Goal: Task Accomplishment & Management: Use online tool/utility

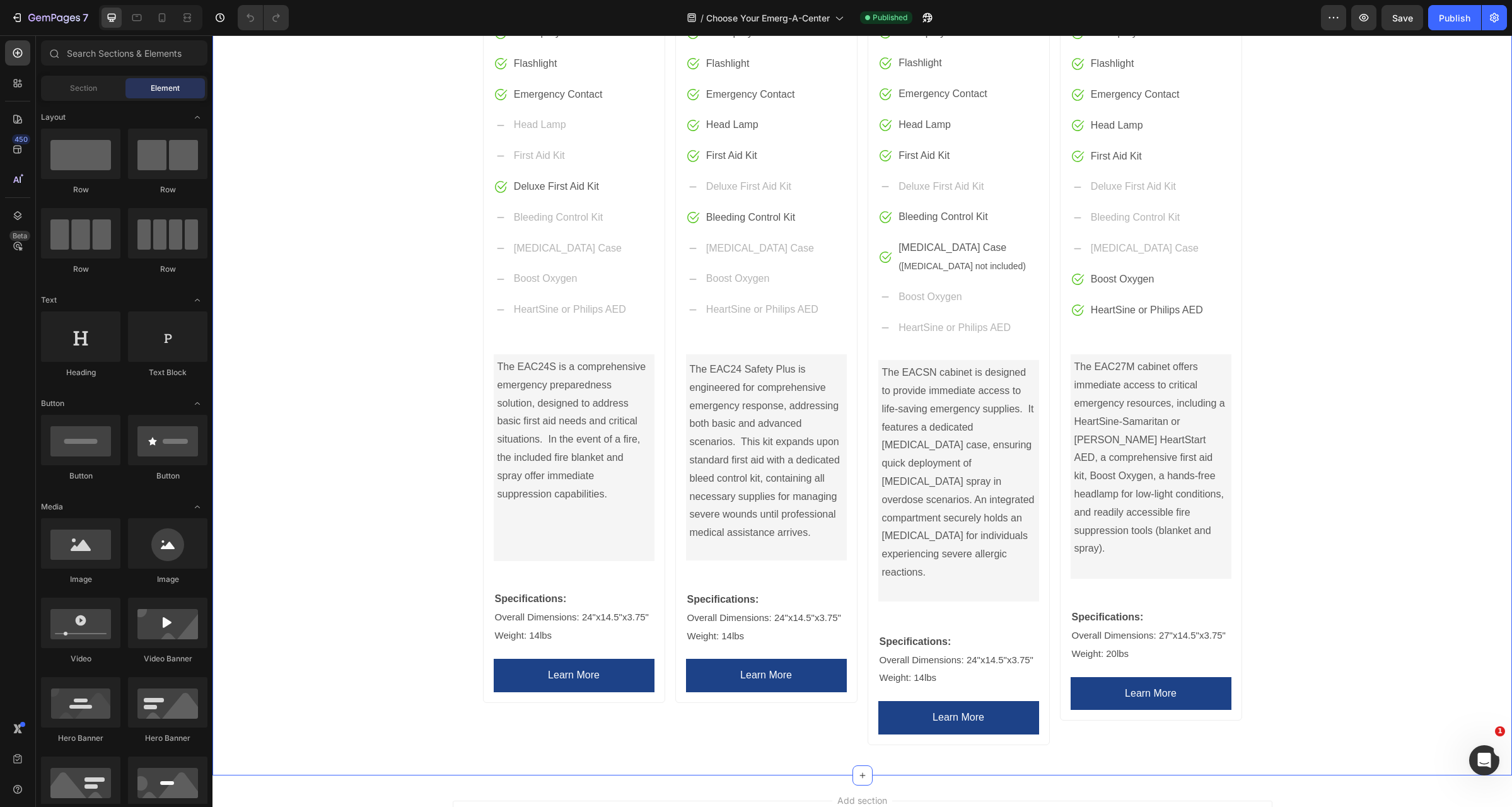
scroll to position [761, 0]
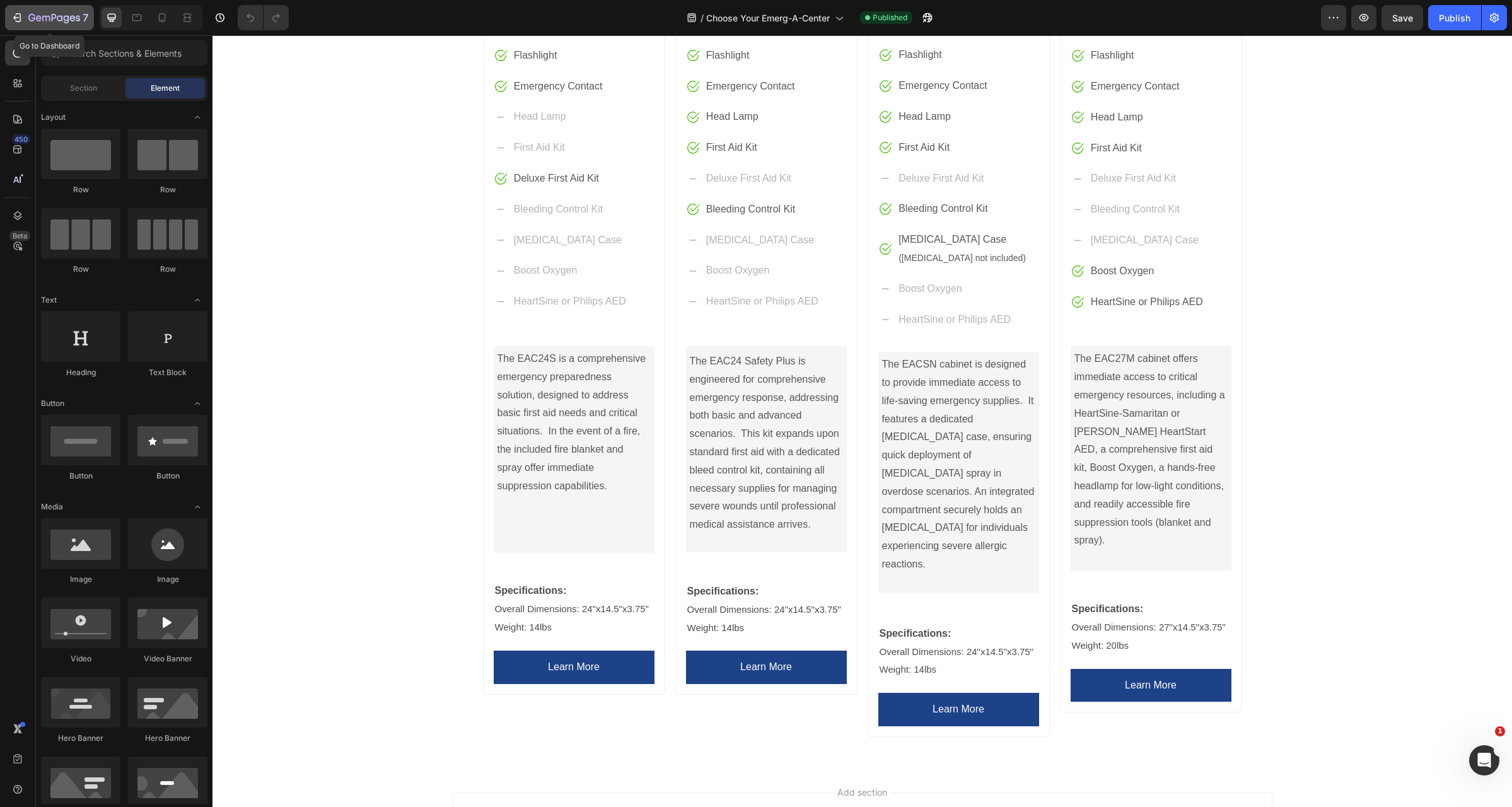
click at [13, 15] on icon "button" at bounding box center [16, 17] width 12 height 12
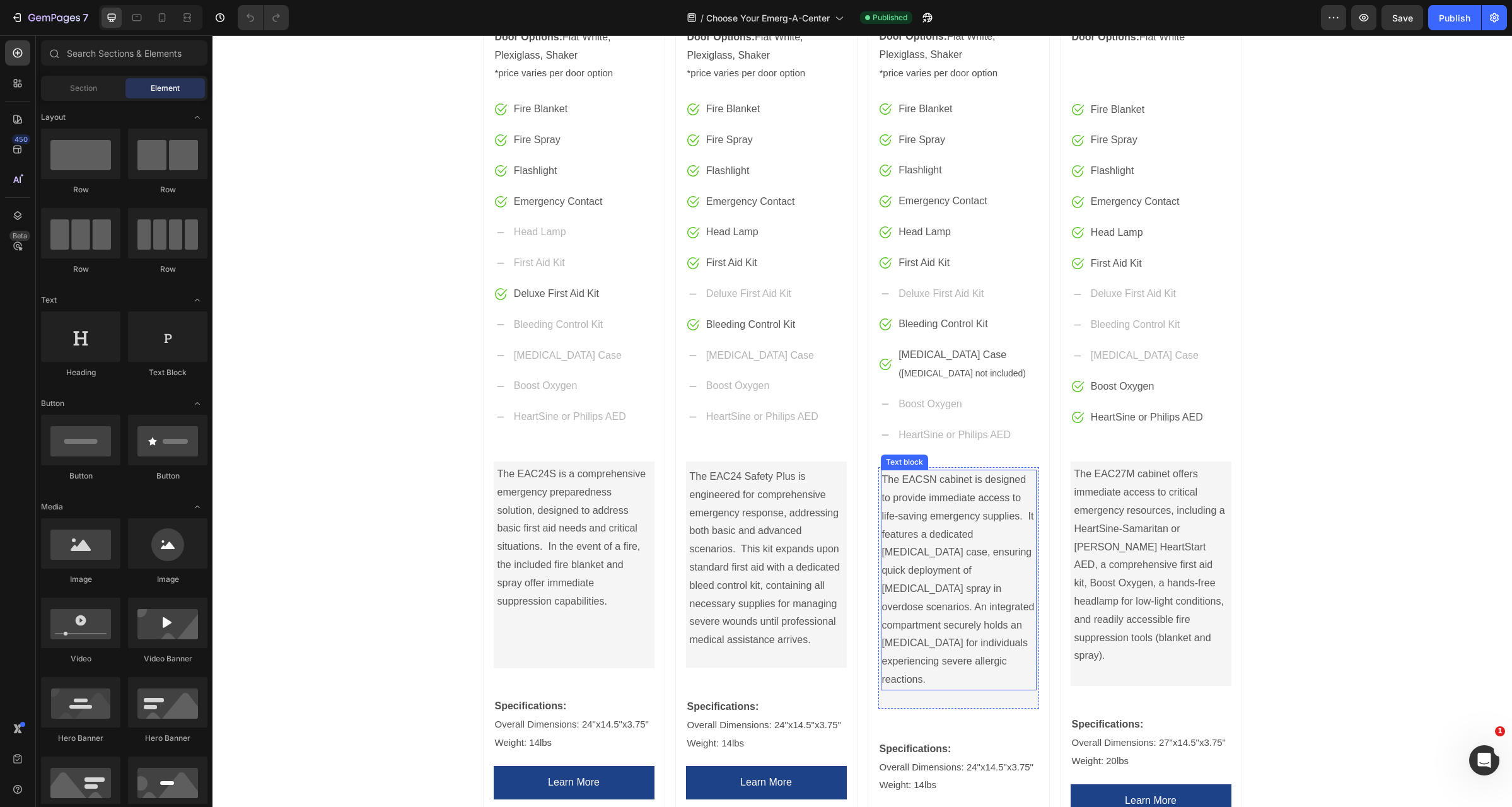
scroll to position [862, 0]
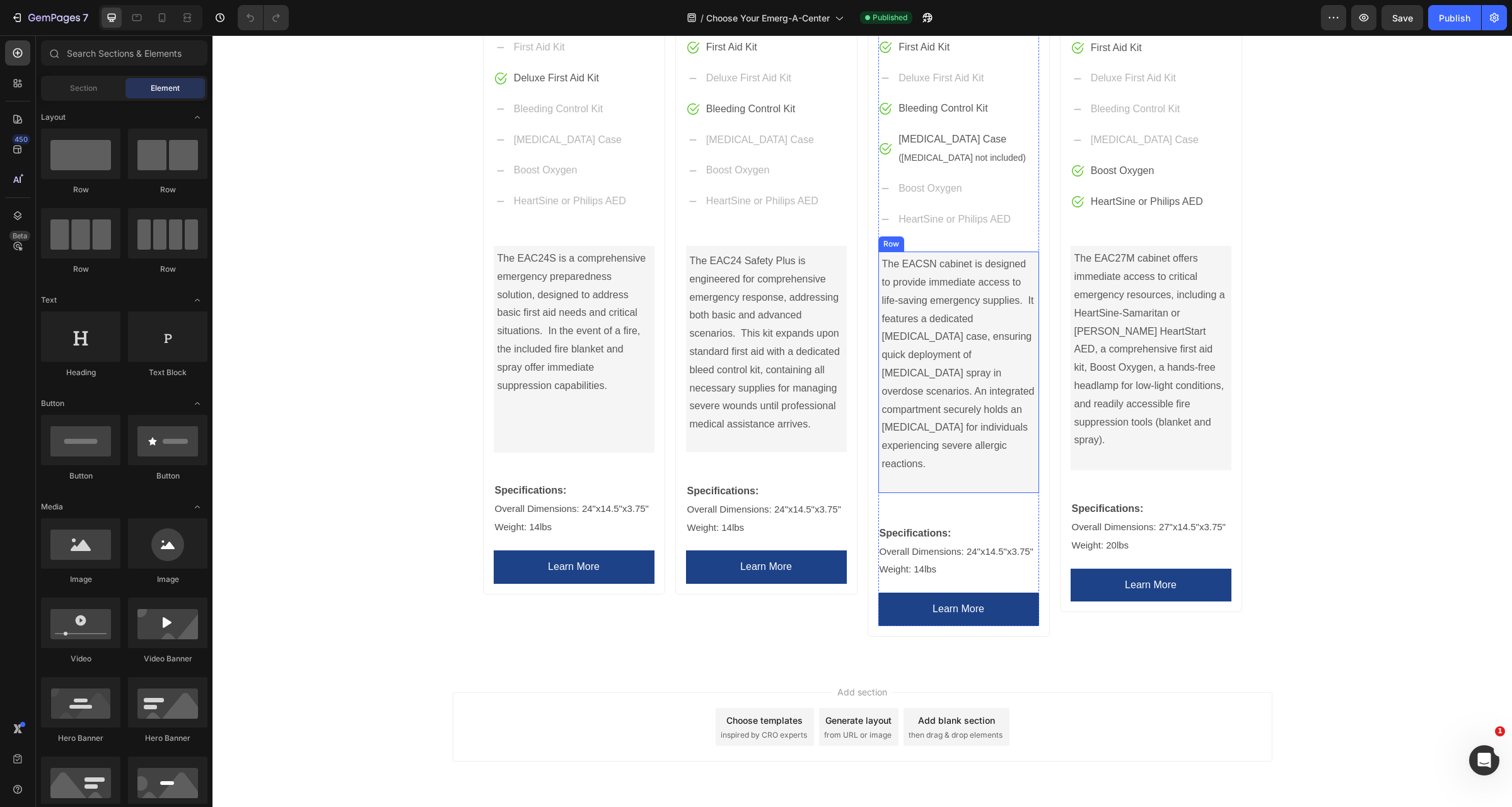
click at [933, 473] on div "The EACSN cabinet is designed to provide immediate access to life-saving emerge…" at bounding box center [959, 372] width 156 height 236
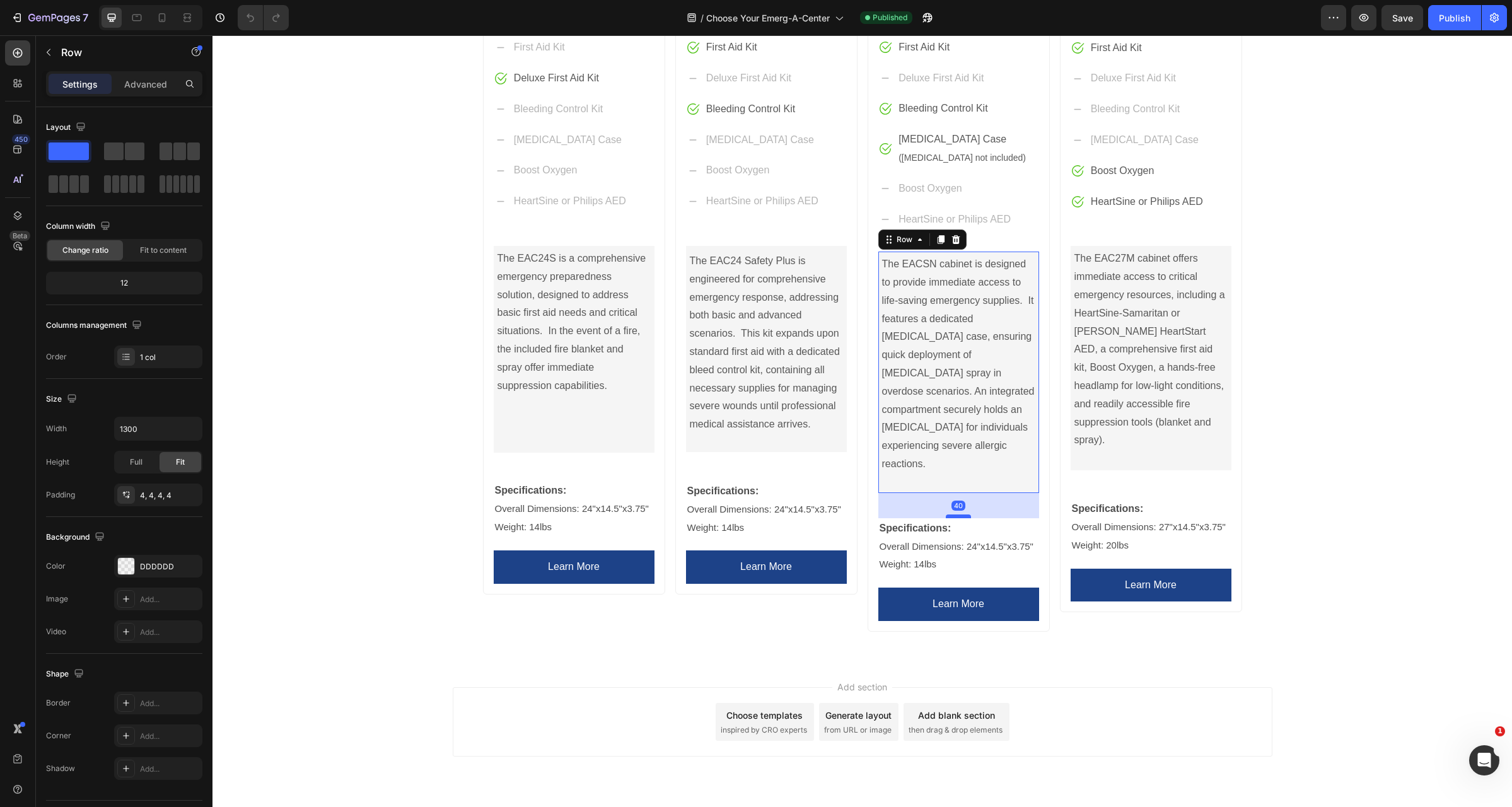
click at [952, 515] on div at bounding box center [958, 517] width 26 height 4
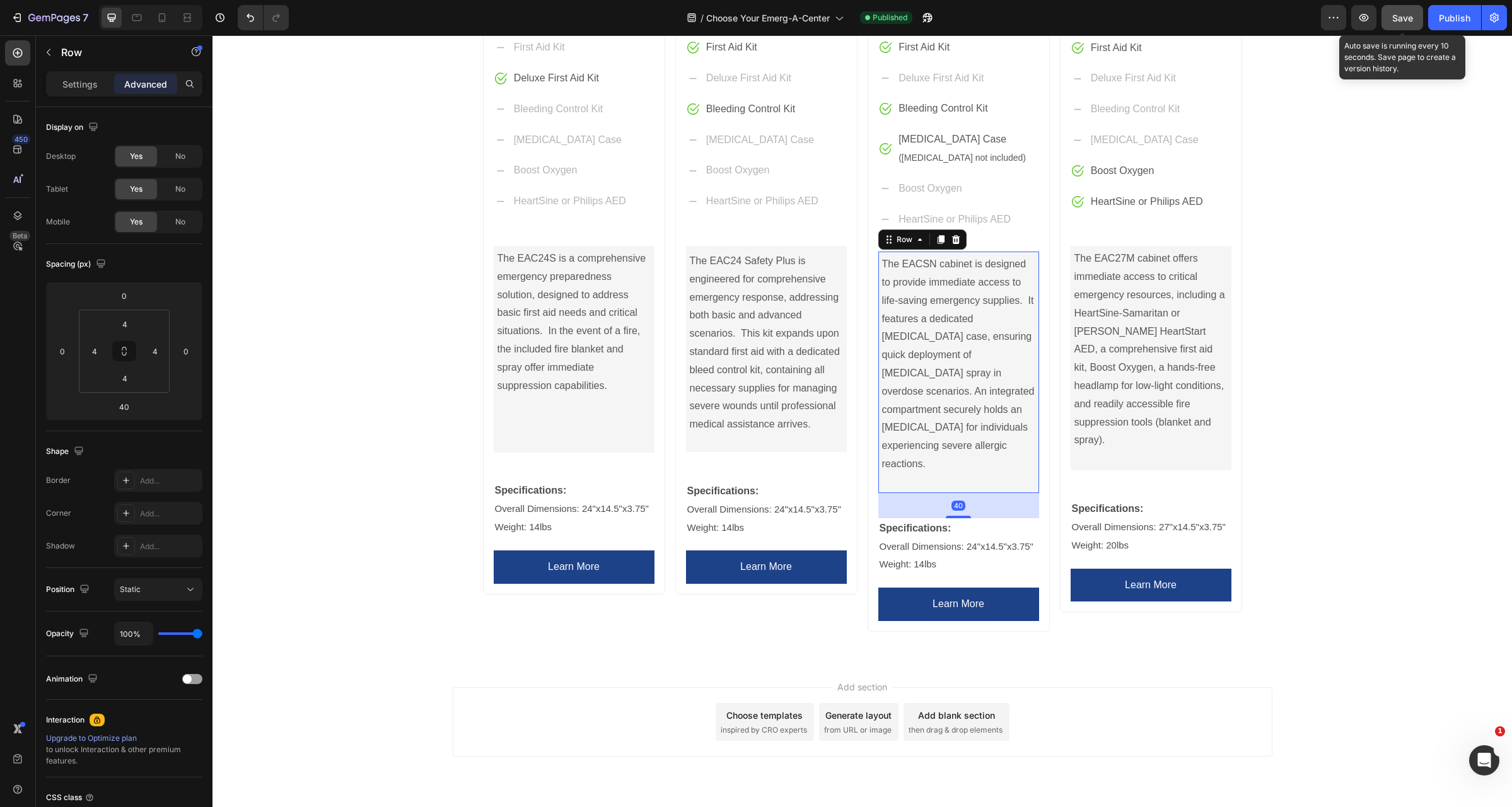
click at [1401, 19] on span "Save" at bounding box center [1403, 17] width 21 height 10
click at [1451, 22] on div "Publish" at bounding box center [1454, 18] width 31 height 13
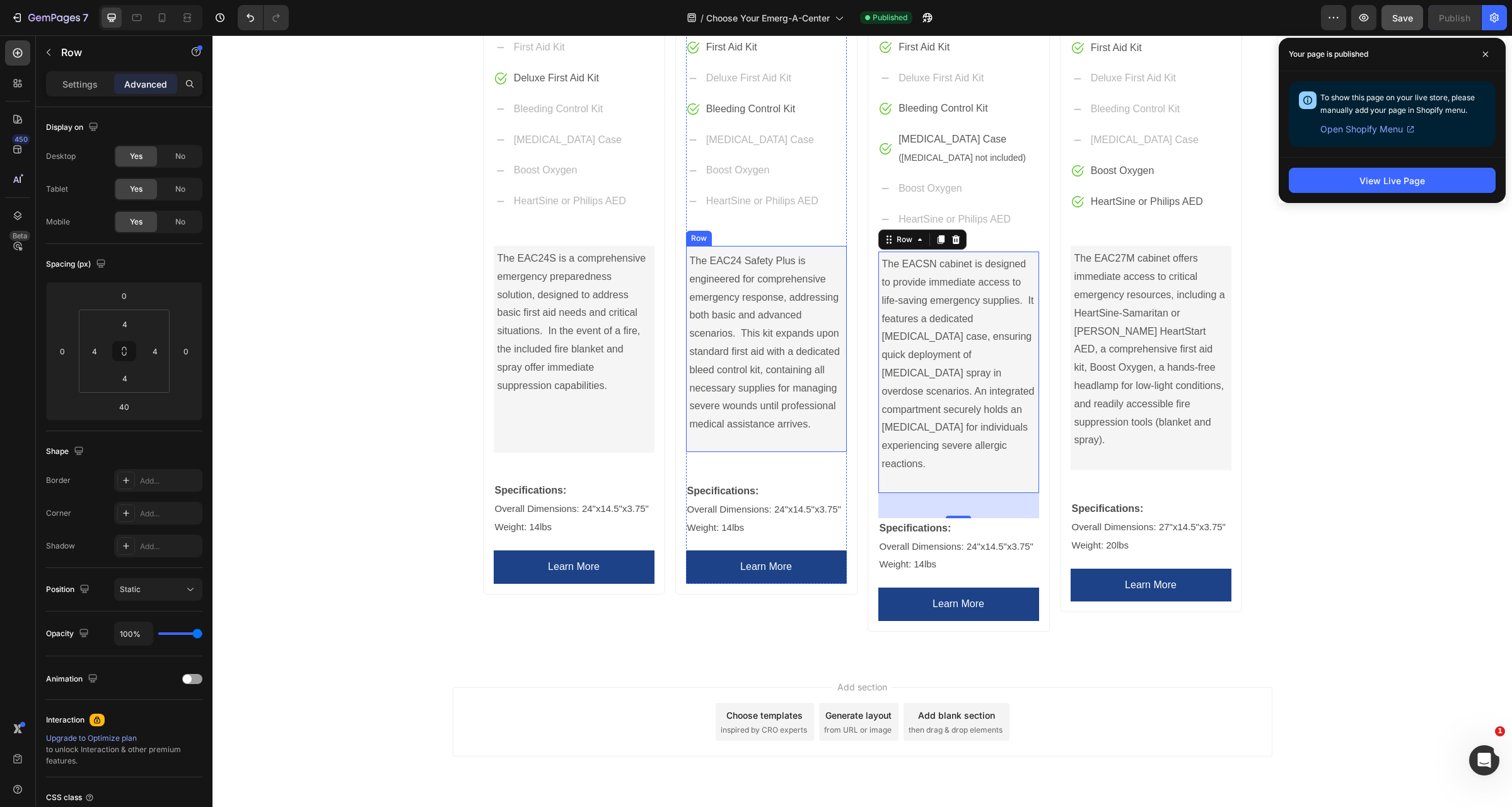
click at [747, 449] on div "The EAC24 Safety Plus is engineered for comprehensive emergency response, addre…" at bounding box center [767, 350] width 156 height 199
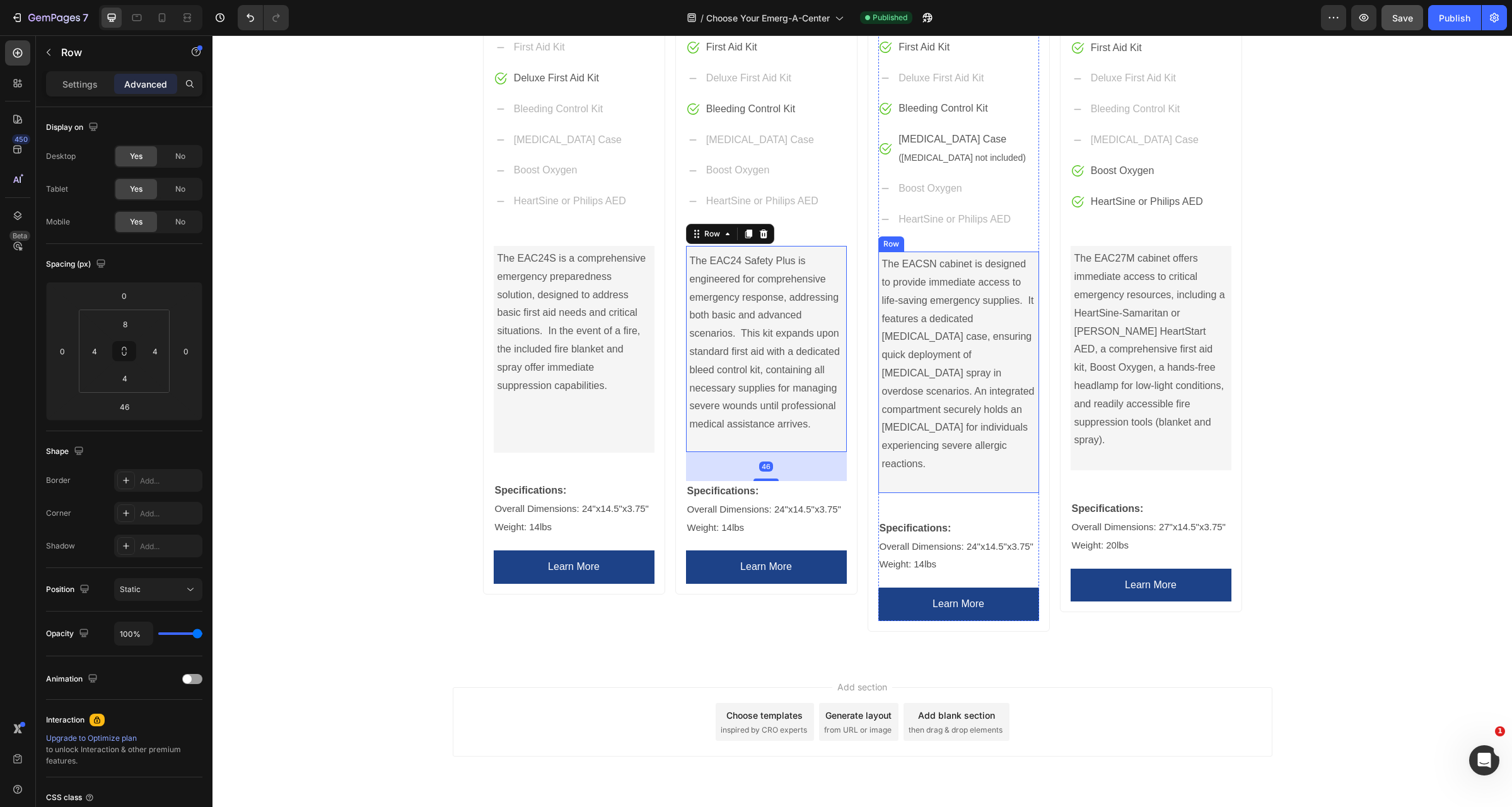
click at [950, 474] on div "The EACSN cabinet is designed to provide immediate access to life-saving emerge…" at bounding box center [958, 372] width 161 height 242
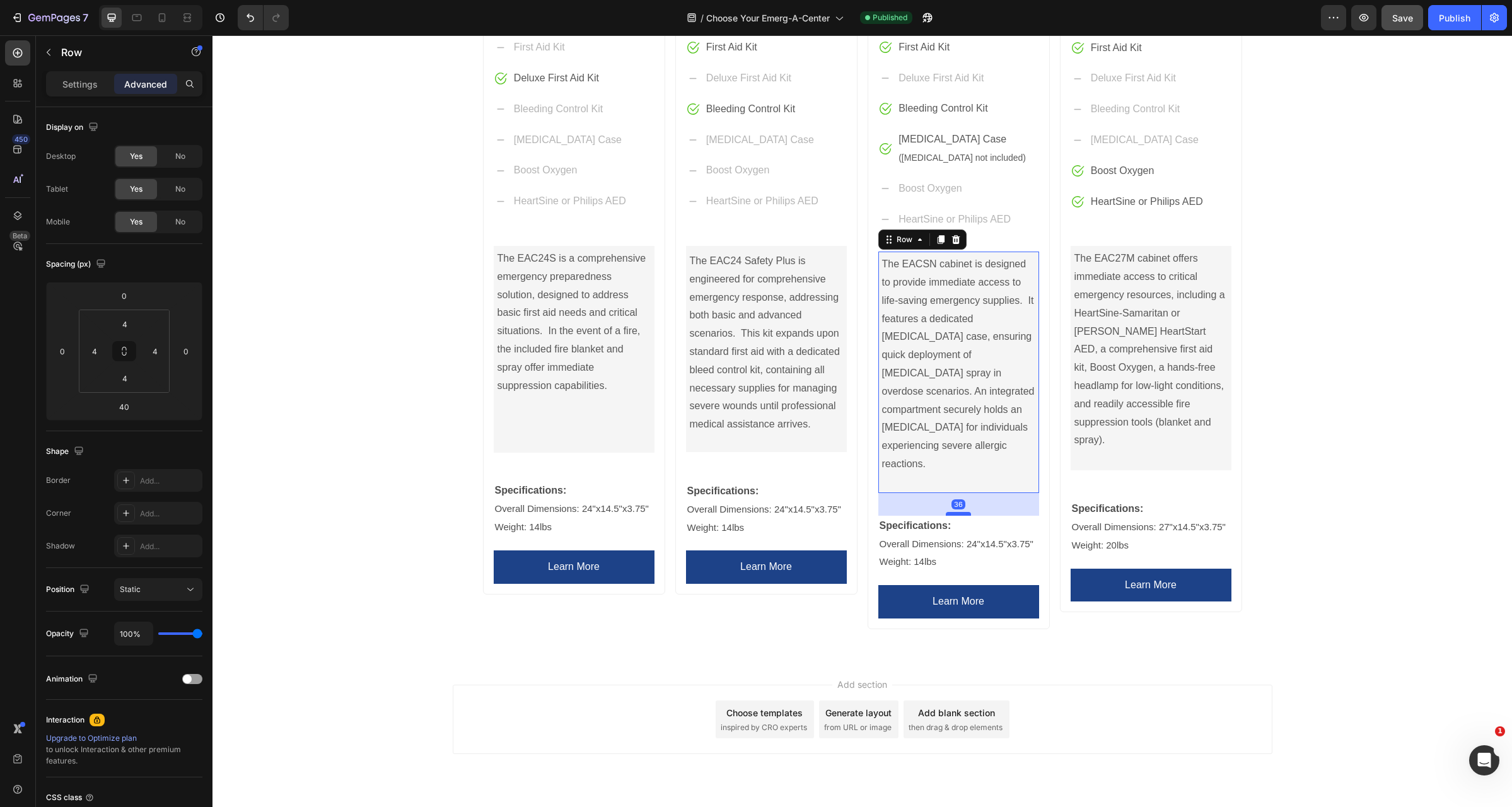
click at [956, 512] on div at bounding box center [958, 514] width 26 height 4
click at [1397, 16] on span "Save" at bounding box center [1403, 17] width 21 height 10
click at [1455, 17] on div "Publish" at bounding box center [1454, 18] width 31 height 13
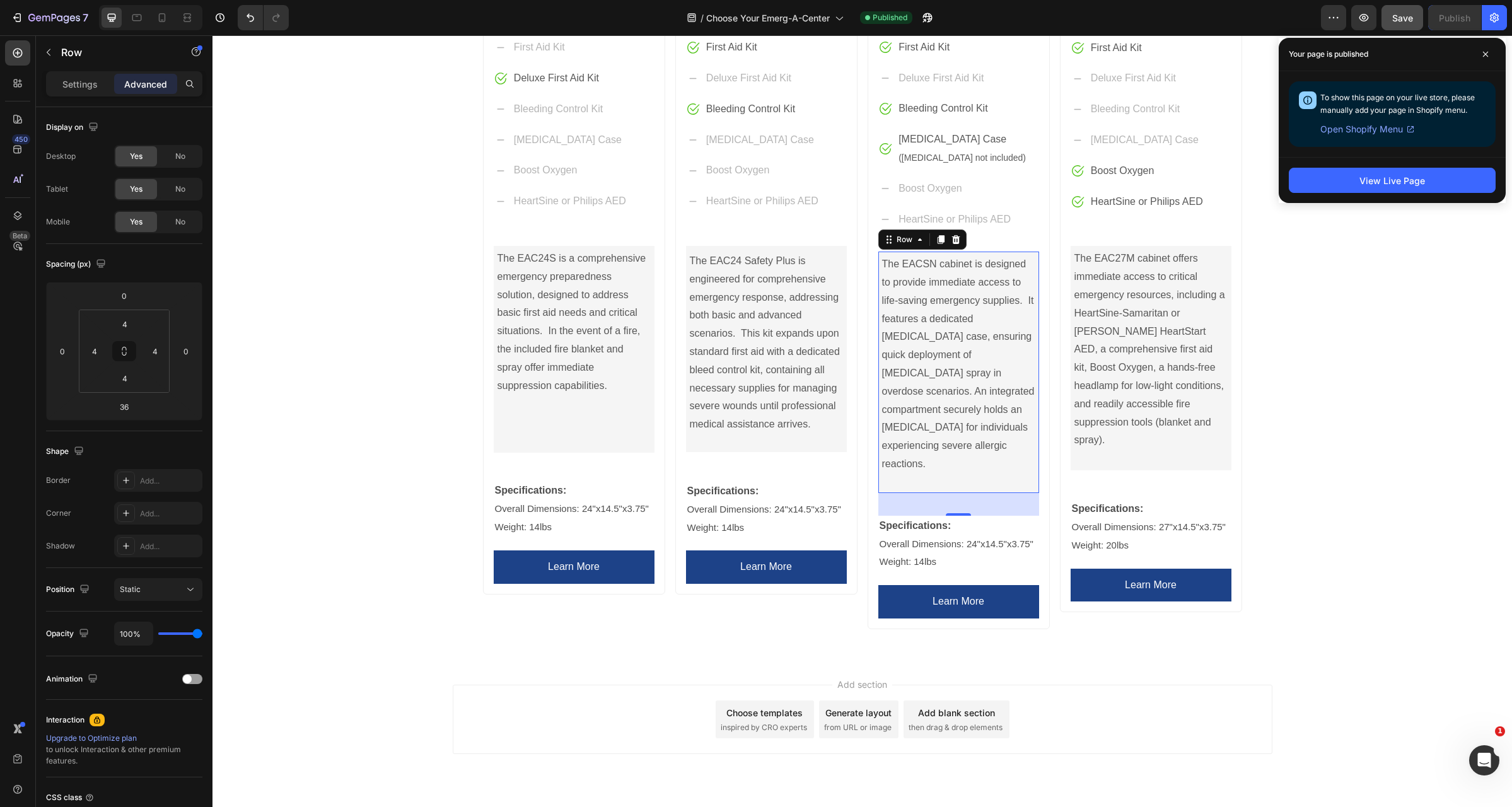
click at [961, 493] on div "36" at bounding box center [958, 504] width 161 height 23
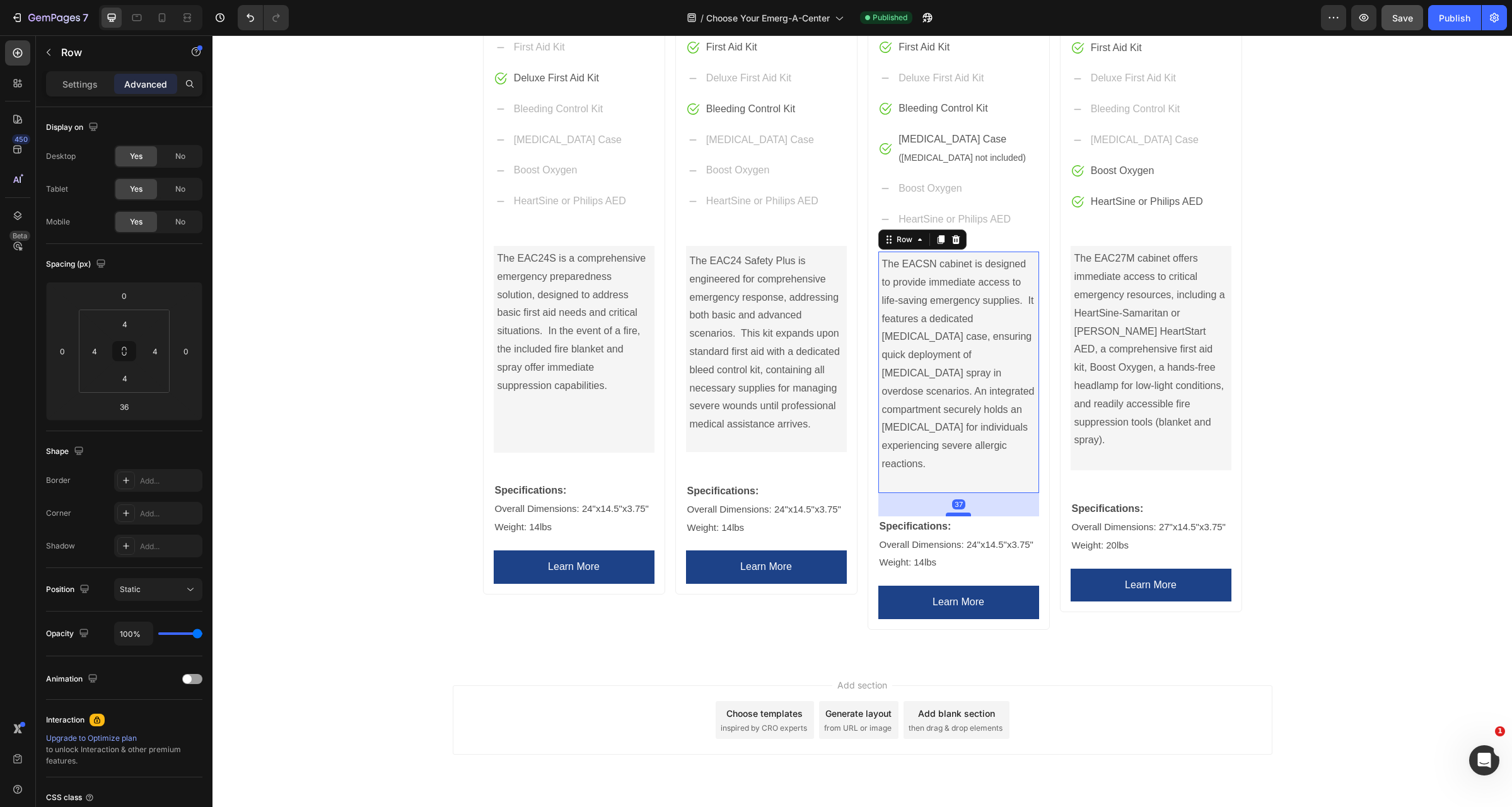
click at [952, 513] on div at bounding box center [958, 515] width 26 height 4
type input "37"
click at [1398, 18] on span "Save" at bounding box center [1403, 17] width 21 height 10
click at [1446, 14] on div "Publish" at bounding box center [1454, 18] width 31 height 13
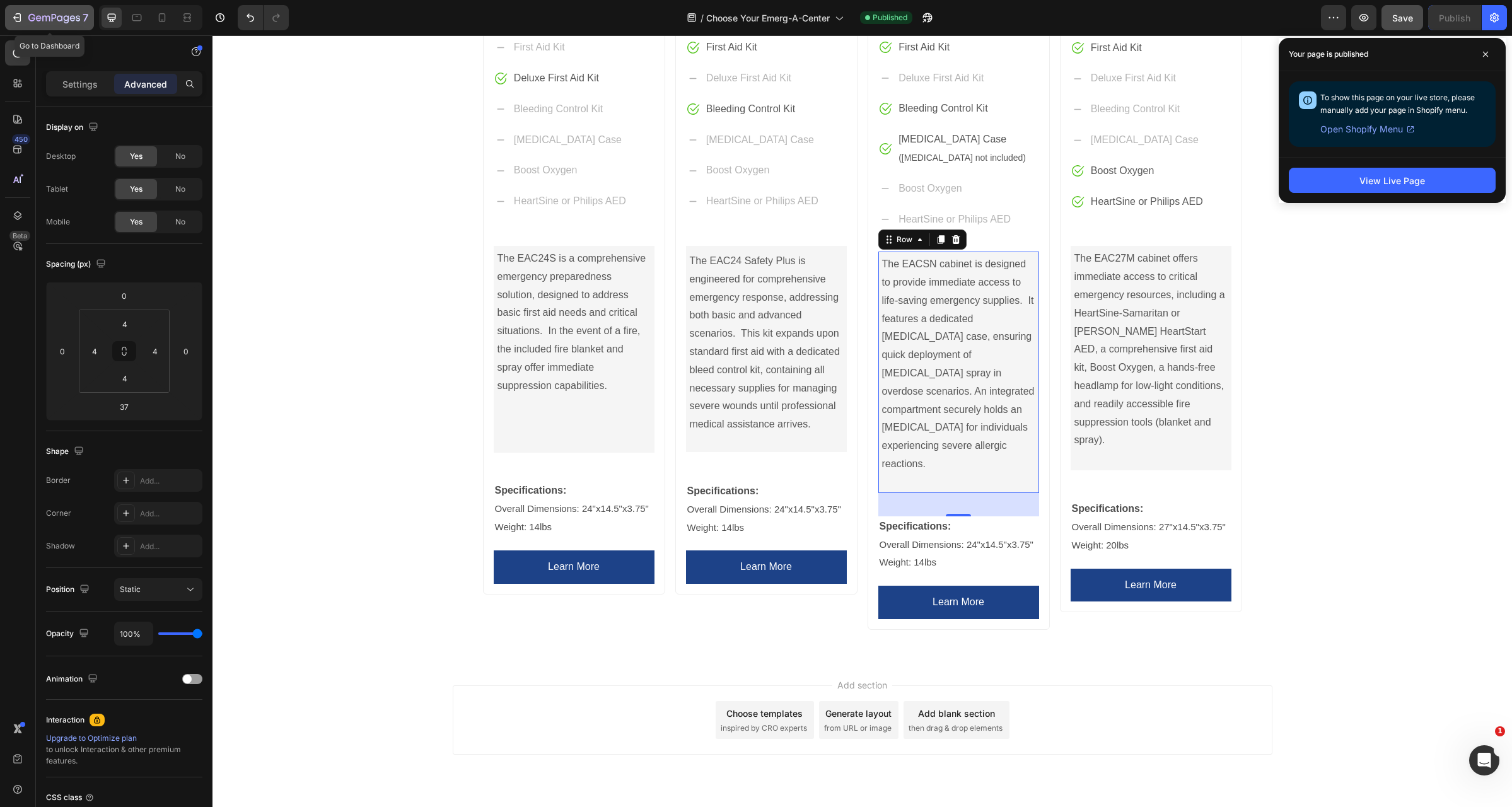
click at [15, 16] on icon "button" at bounding box center [16, 17] width 12 height 12
